Goal: Information Seeking & Learning: Learn about a topic

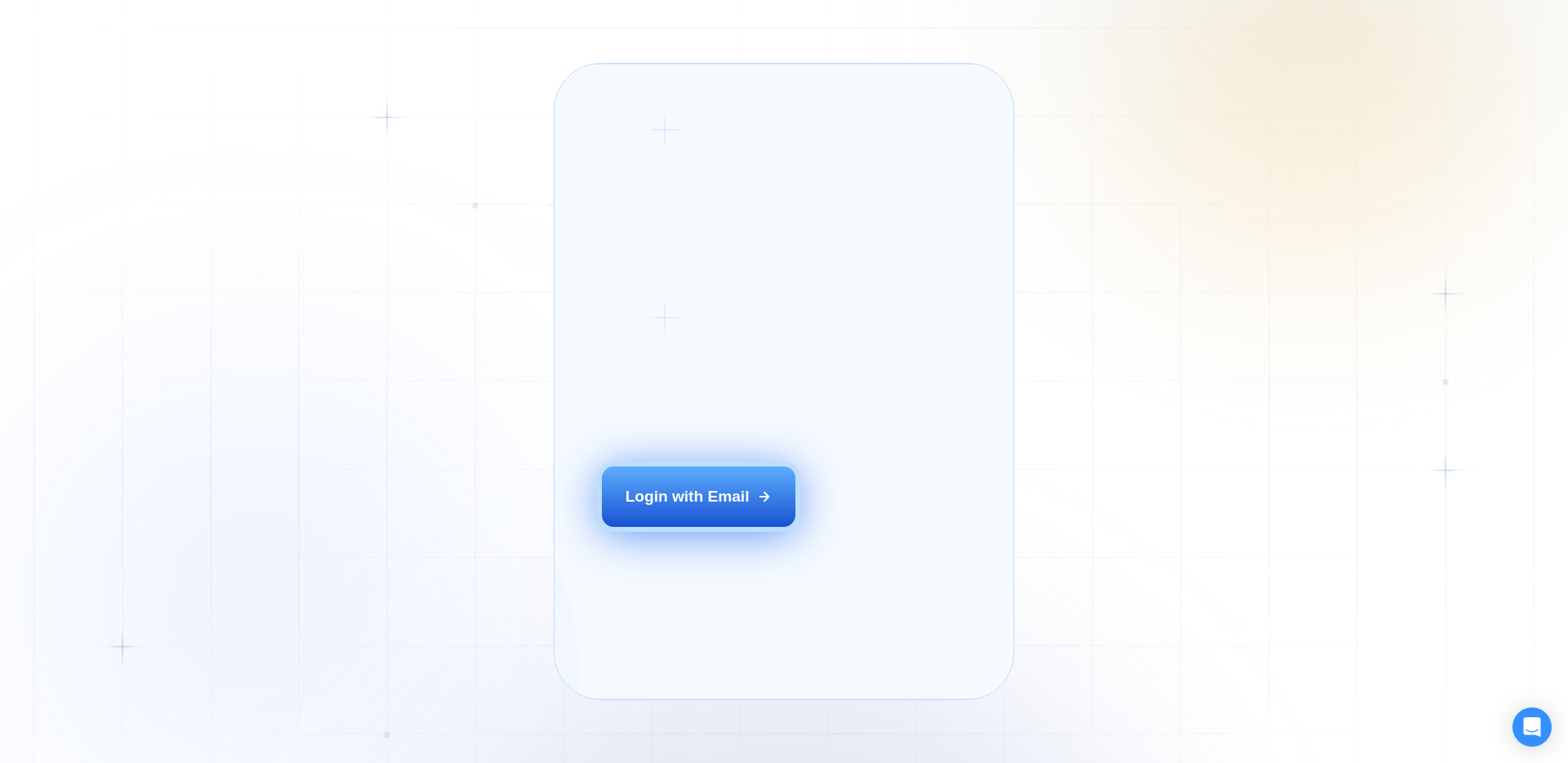
click at [677, 510] on button "Login with Email" at bounding box center [699, 496] width 194 height 60
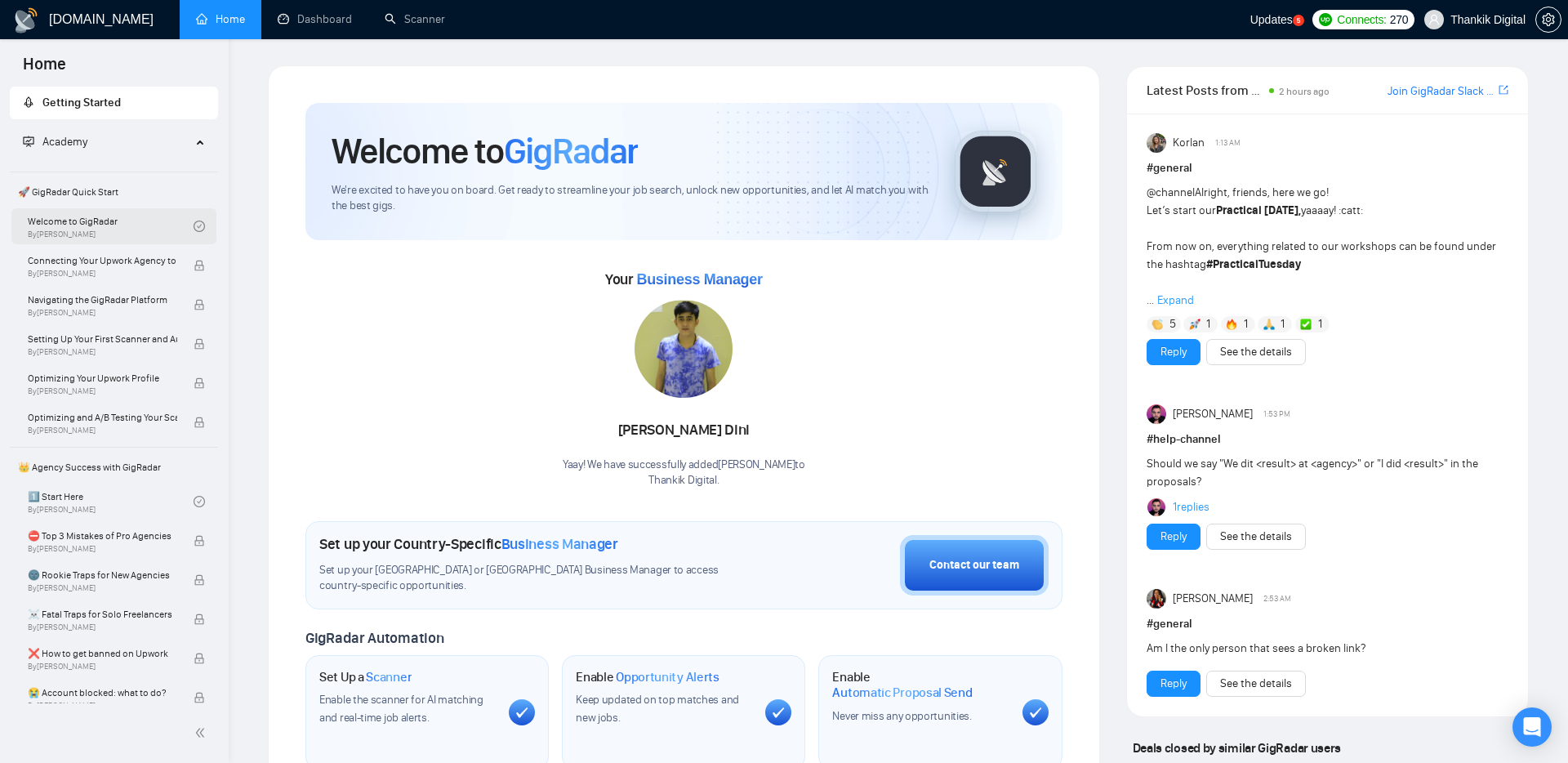
click at [164, 227] on link "Welcome to GigRadar By Vlad Timinsky" at bounding box center [110, 227] width 166 height 36
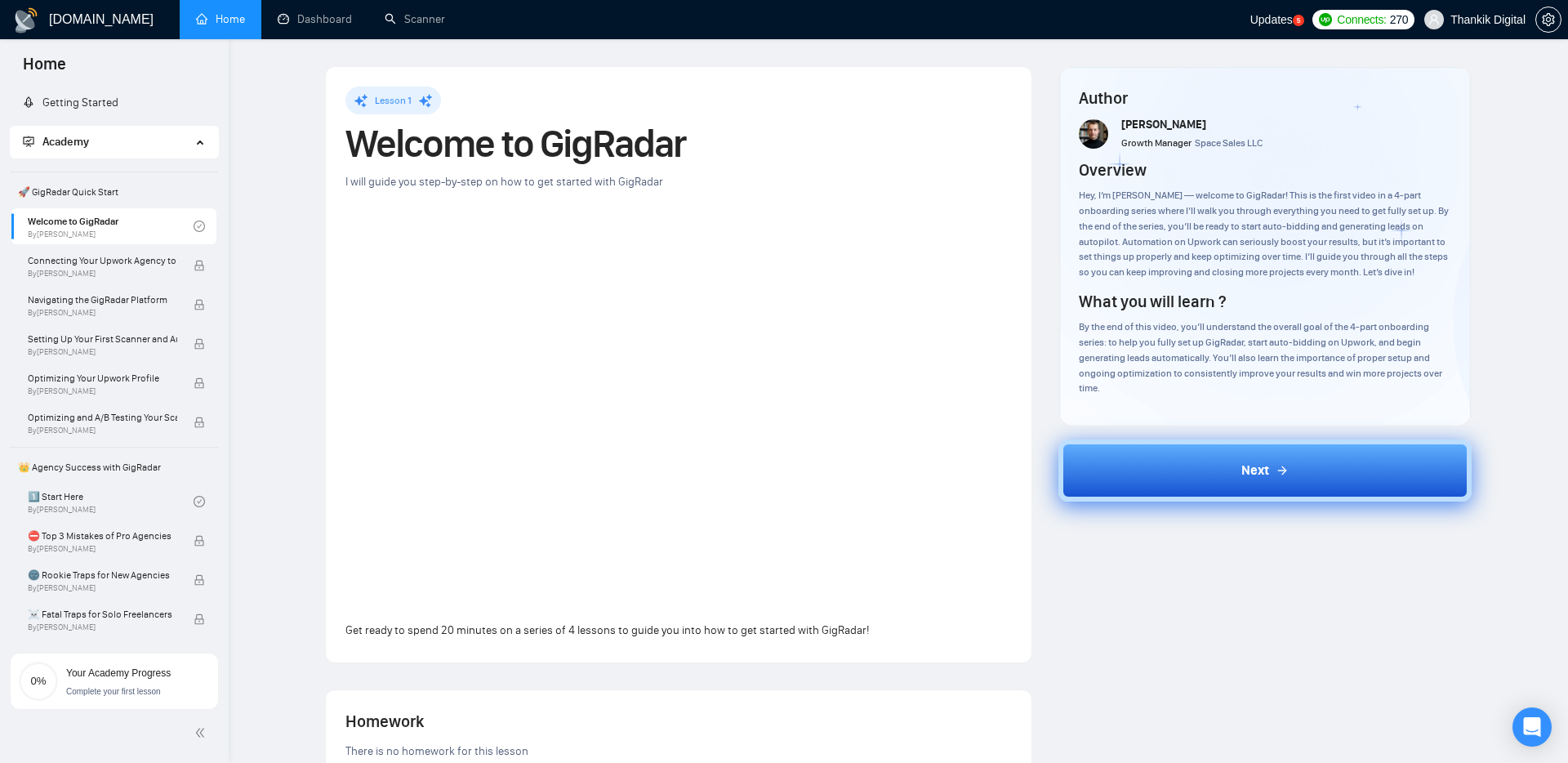
click at [1218, 457] on button "Next" at bounding box center [1265, 471] width 414 height 62
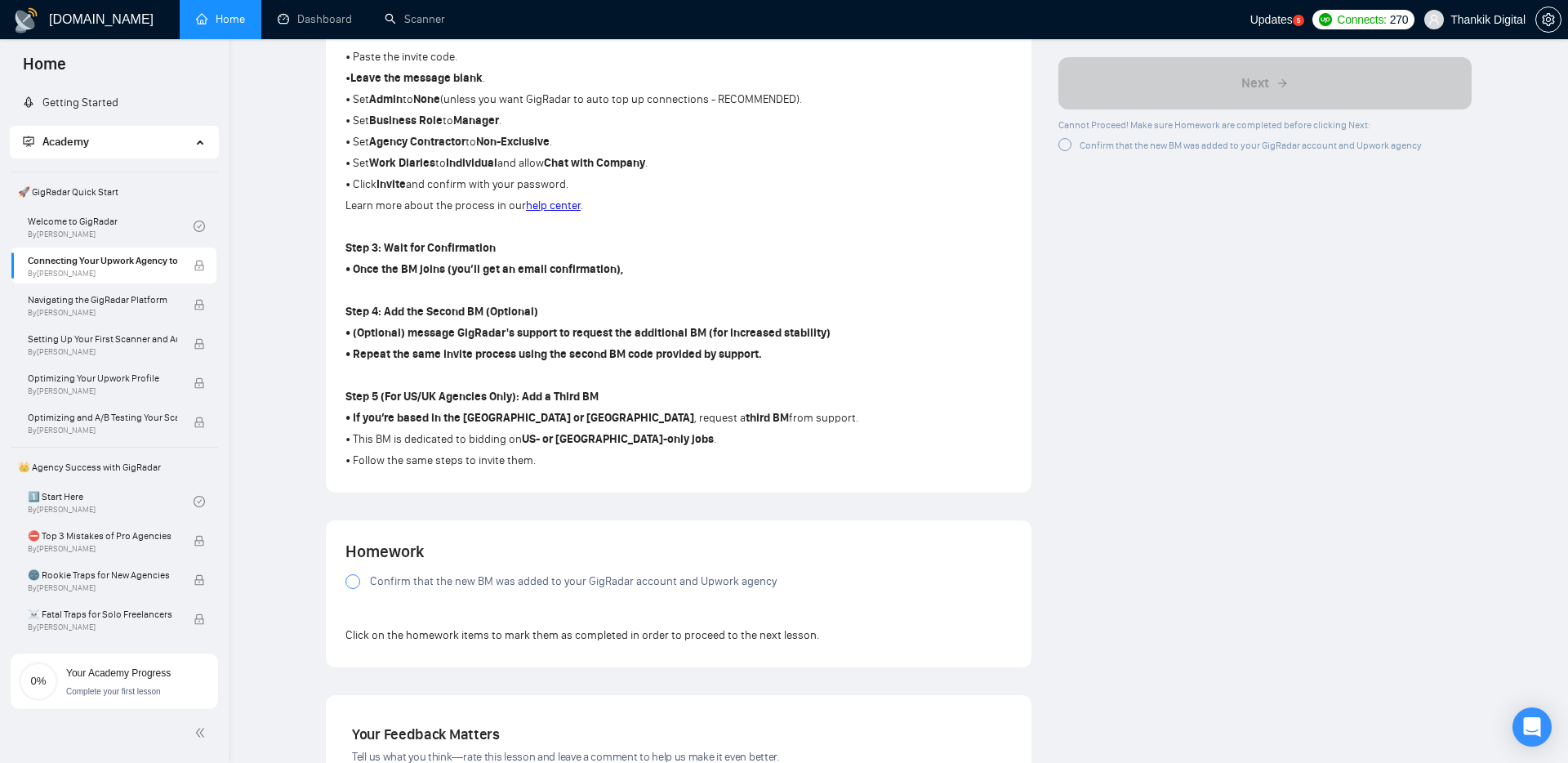
scroll to position [1064, 0]
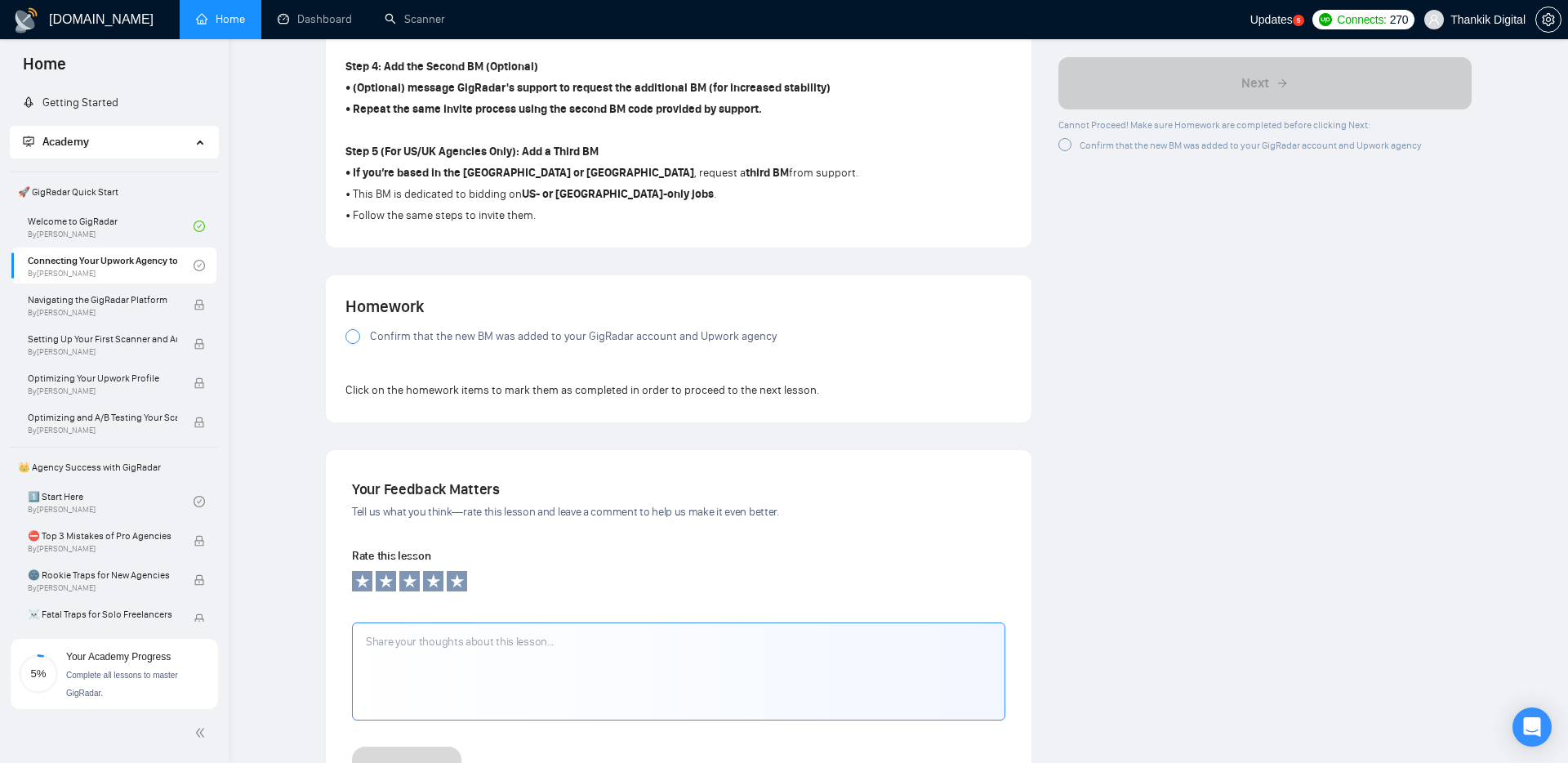
click at [1180, 149] on span "Confirm that the new BM was added to your GigRadar account and Upwork agency" at bounding box center [1250, 146] width 342 height 11
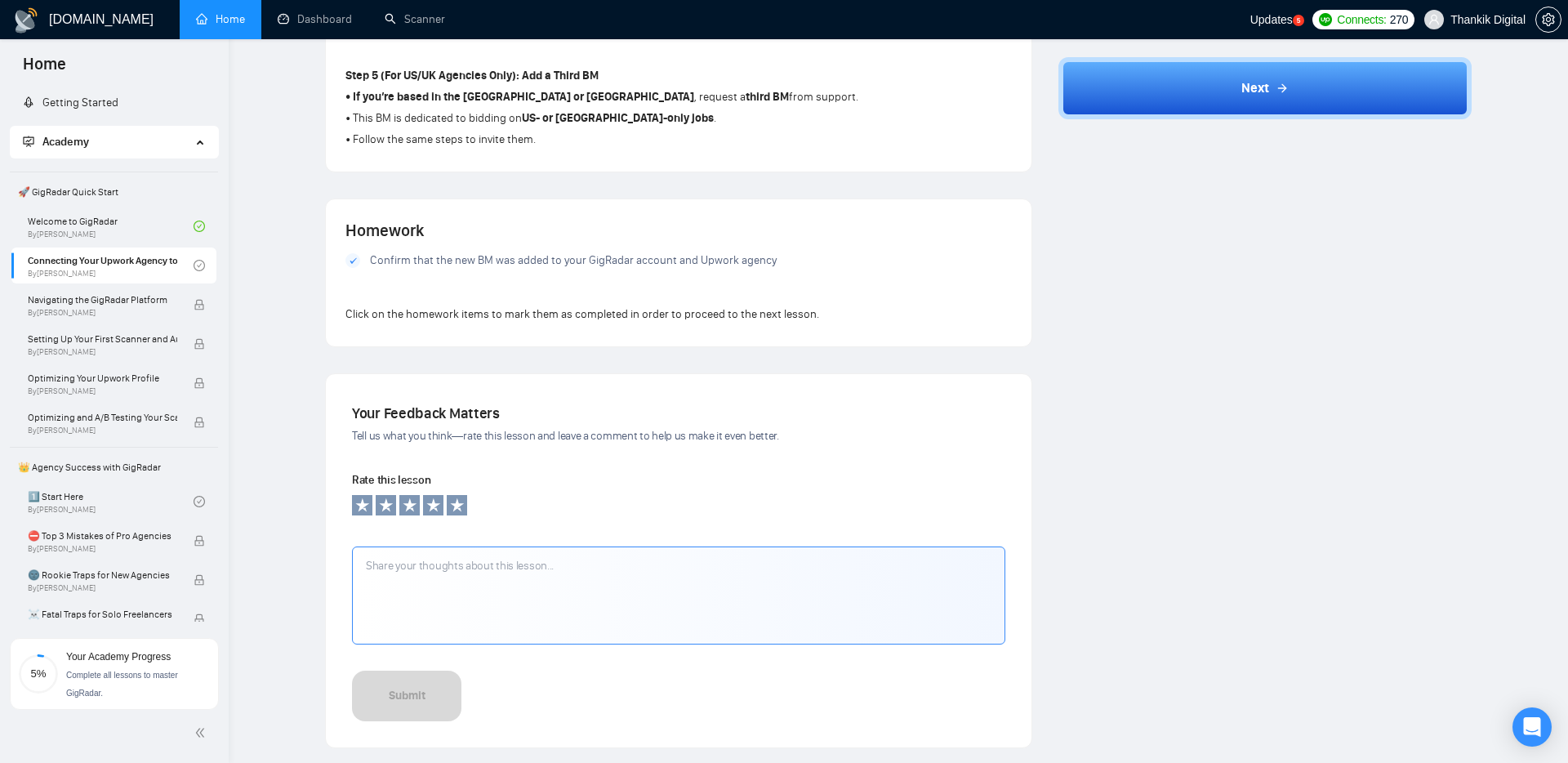
scroll to position [1165, 0]
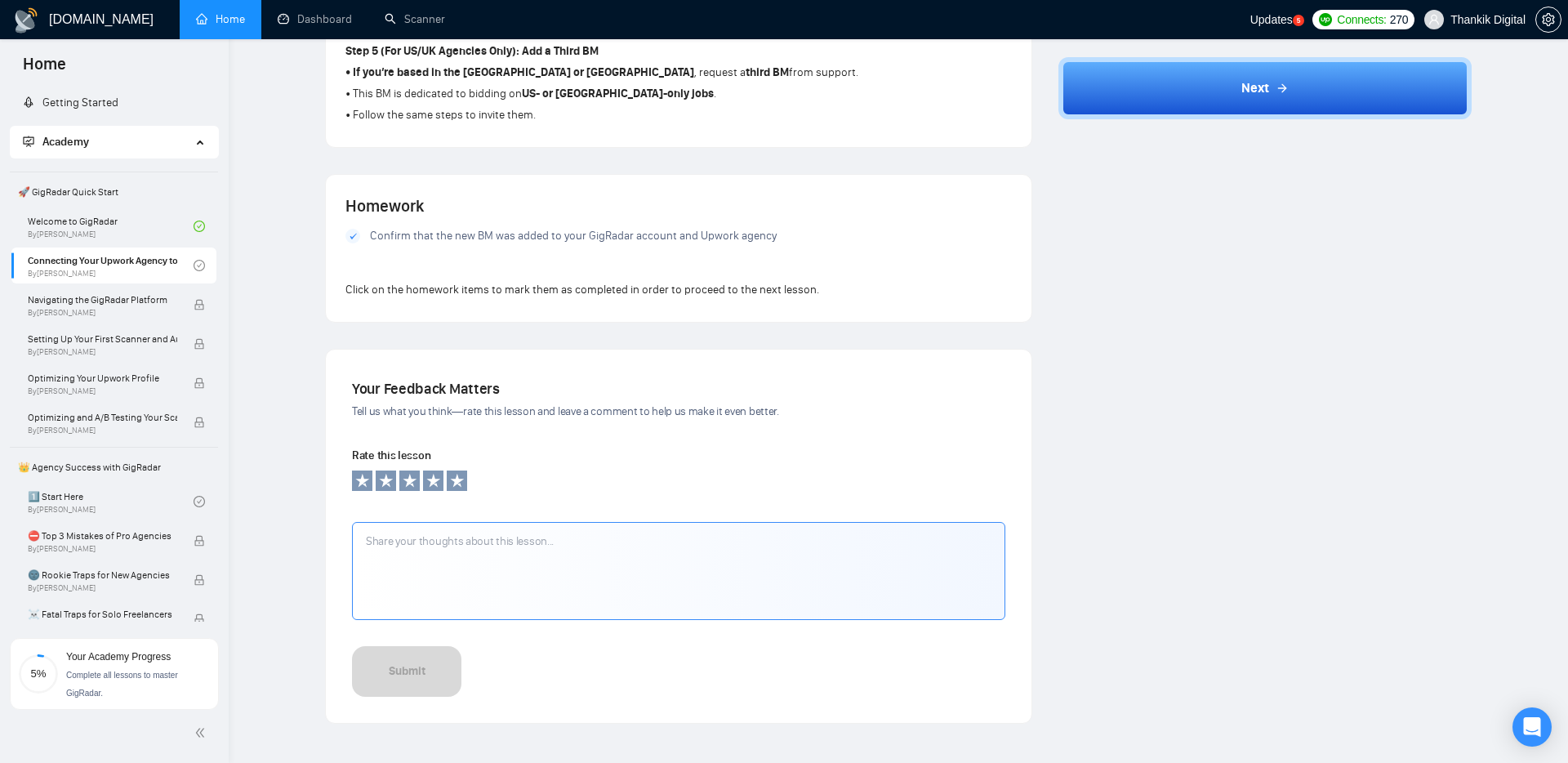
click at [635, 236] on span "Confirm that the new BM was added to your GigRadar account and Upwork agency" at bounding box center [573, 235] width 407 height 18
click at [988, 309] on div "Homework Confirm that the new BM was added to your GigRadar account and Upwork …" at bounding box center [678, 249] width 705 height 147
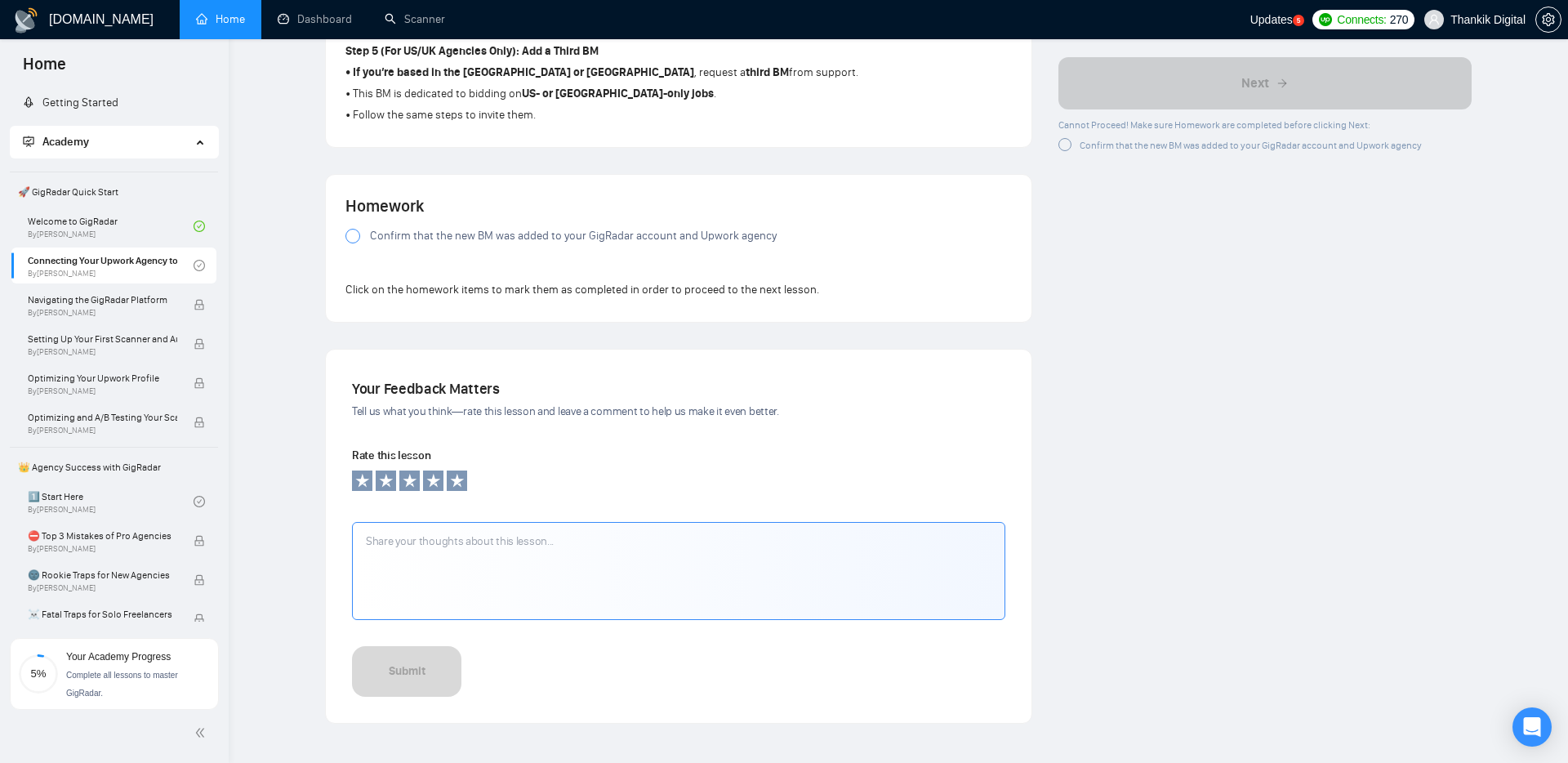
click at [1151, 145] on span "Confirm that the new BM was added to your GigRadar account and Upwork agency" at bounding box center [1250, 146] width 342 height 11
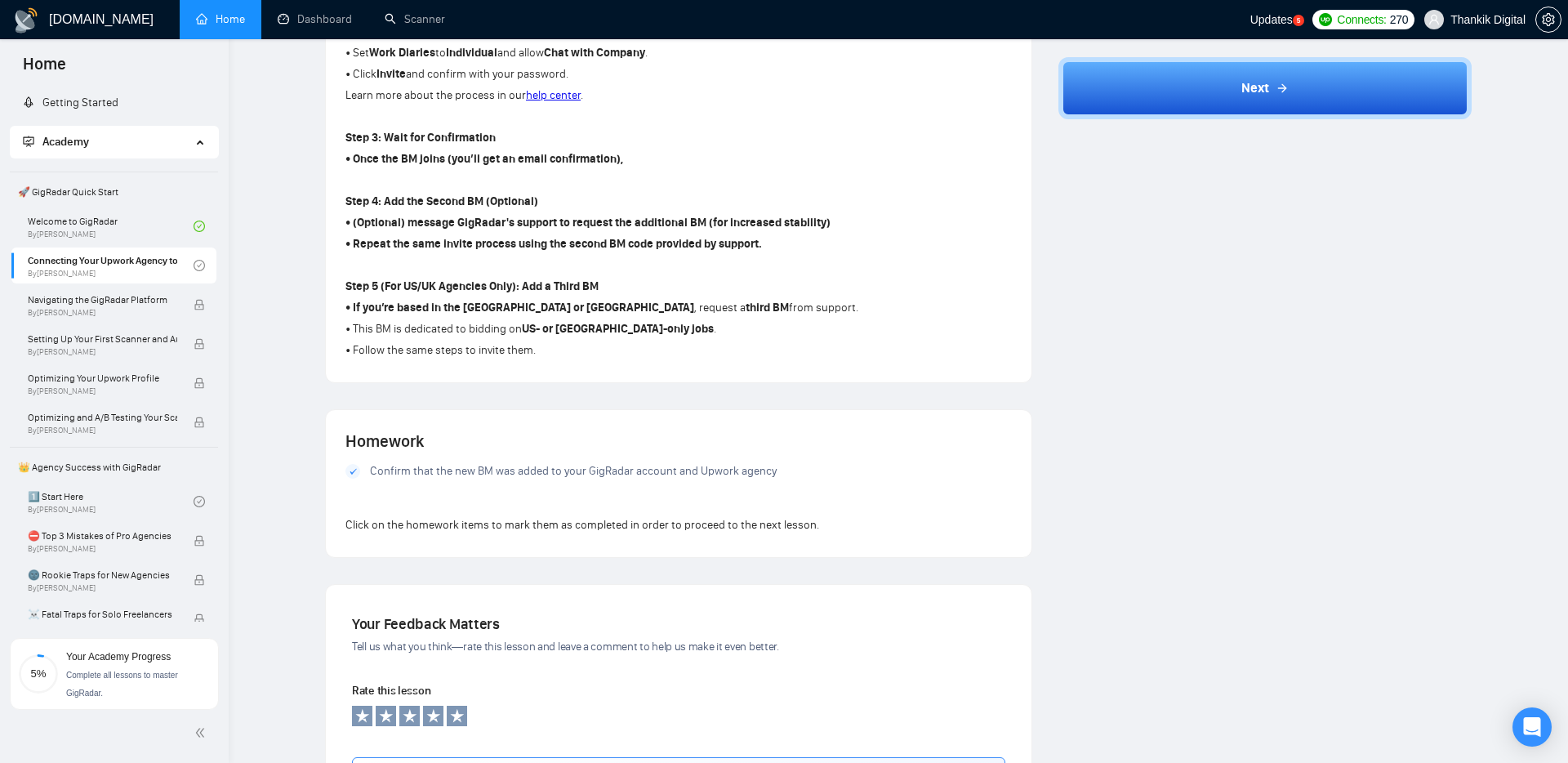
scroll to position [1277, 0]
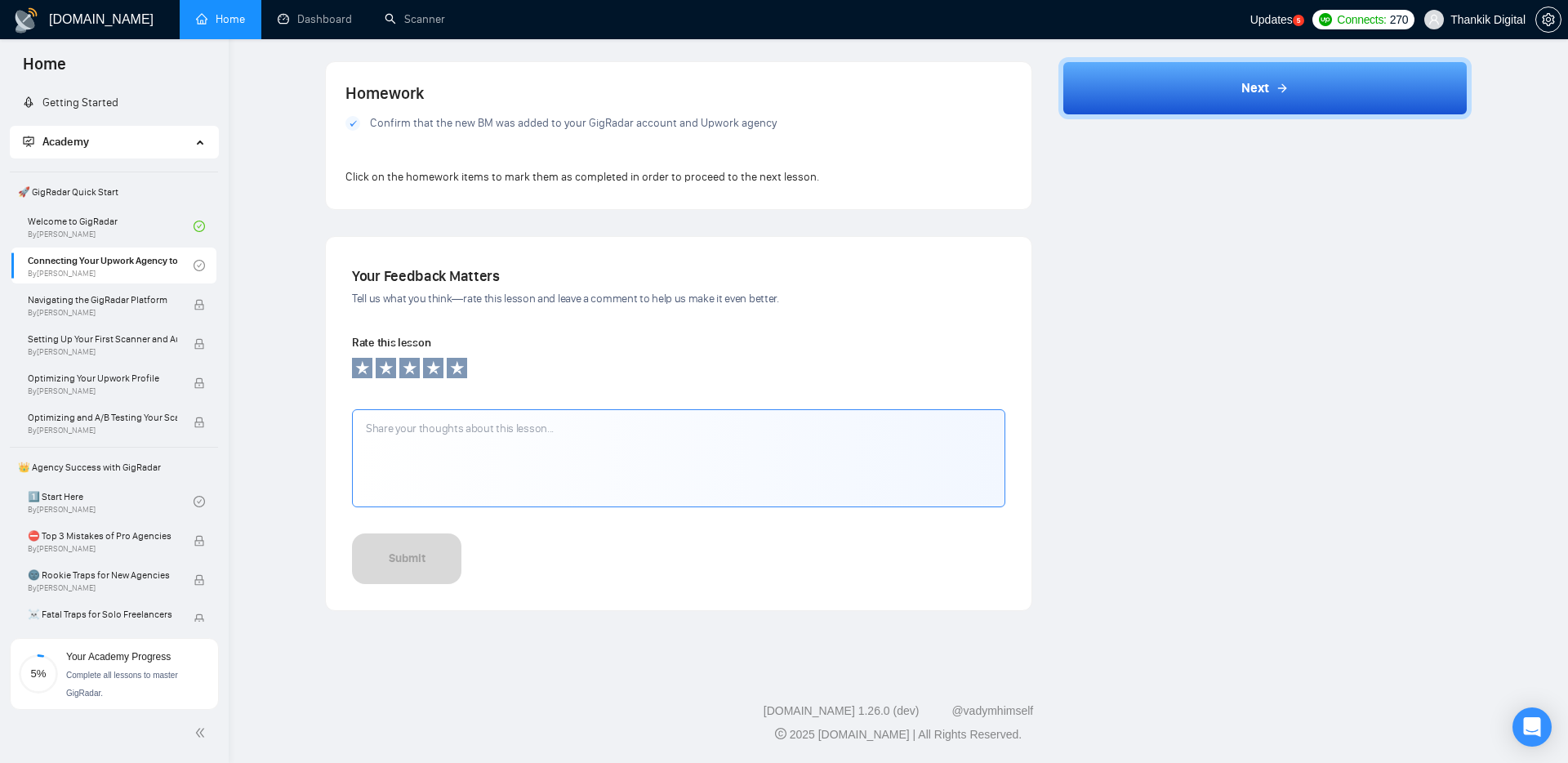
click at [218, 26] on link "Home" at bounding box center [220, 19] width 49 height 14
